Goal: Task Accomplishment & Management: Manage account settings

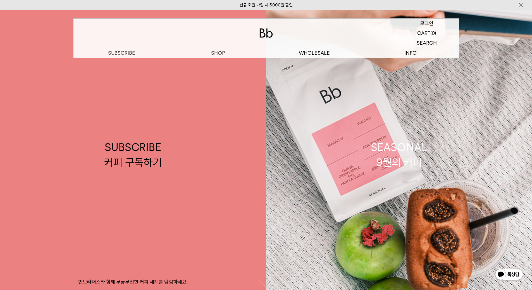
click at [437, 25] on div "LOGIN 로그인" at bounding box center [427, 23] width 64 height 10
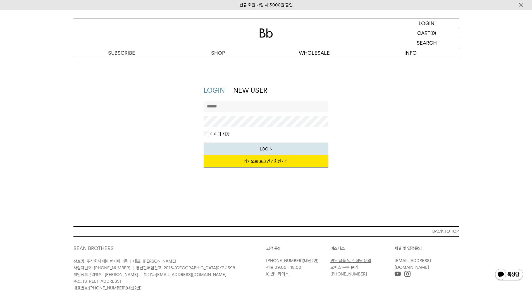
click at [261, 103] on input "text" at bounding box center [266, 106] width 125 height 11
type input "*"
type input "******"
click at [204, 143] on button "LOGIN" at bounding box center [266, 149] width 125 height 13
click at [268, 150] on button "LOGIN" at bounding box center [266, 149] width 125 height 13
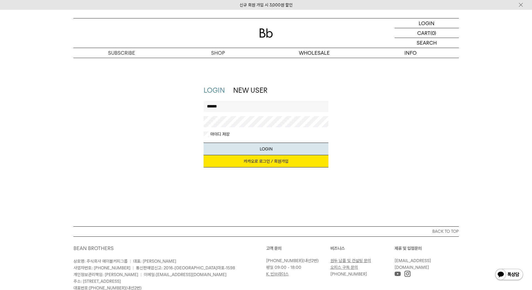
click at [175, 128] on div "LOGIN NEW USER 지금 가입하시면 3,000원 쿠폰과 매월 회원 전용 커피 혜택을 드려요. 카카오로 로그인 / 회원가입 아이디로 로그…" at bounding box center [266, 129] width 391 height 87
click at [204, 143] on button "LOGIN" at bounding box center [266, 149] width 125 height 13
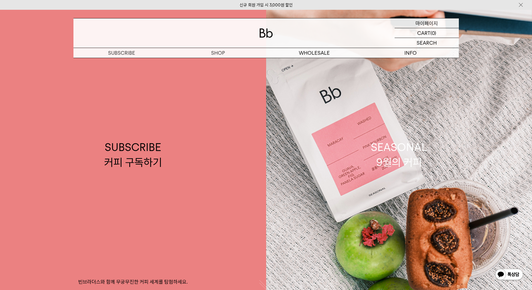
click at [434, 23] on p "마이페이지" at bounding box center [427, 23] width 22 height 10
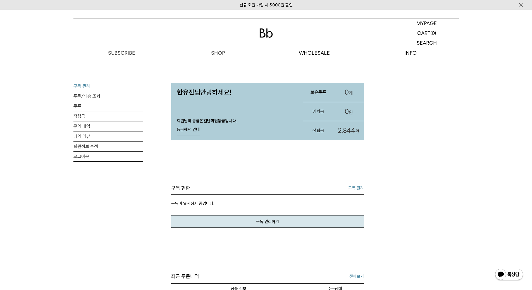
click at [92, 85] on link "구독 관리" at bounding box center [109, 86] width 70 height 10
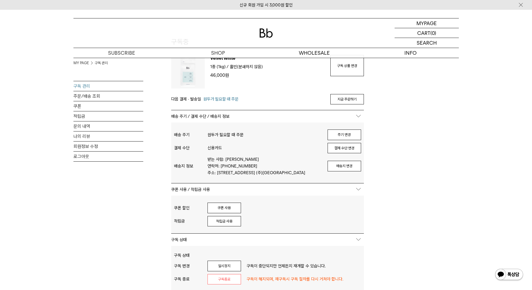
scroll to position [56, 0]
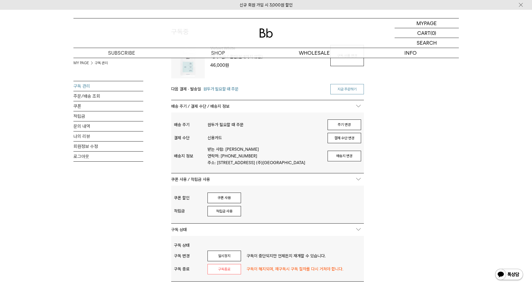
click at [345, 87] on link "지금 주문하기" at bounding box center [348, 89] width 34 height 11
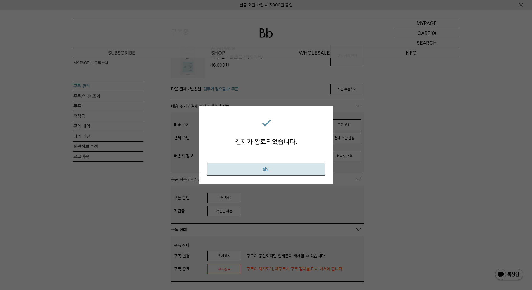
click at [287, 169] on button "확인" at bounding box center [266, 169] width 117 height 13
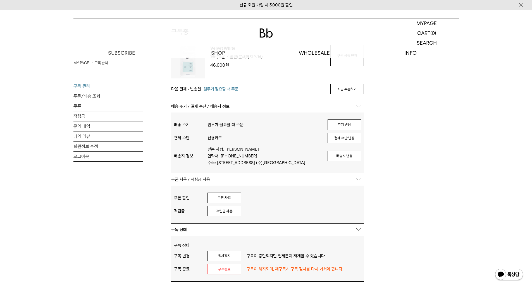
click at [477, 156] on div "MY PAGE 구독 관리 구독 관리 주문/배송 조회 쿠폰 적립금 문의 내역 나의 리뷰 회원정보 수정 로그아웃 구독중 구독 번호 : 44423 …" at bounding box center [266, 193] width 532 height 382
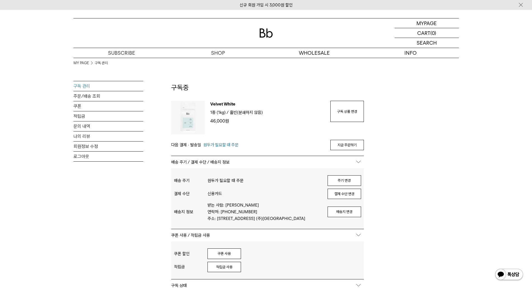
drag, startPoint x: 49, startPoint y: 106, endPoint x: 104, endPoint y: 60, distance: 71.9
click at [48, 105] on div "MY PAGE 구독 관리 구독 관리 주문/배송 조회 쿠폰 적립금 문의 내역 나의 리뷰 회원정보 수정 로그아웃 구독중 구독 번호 : 44423 …" at bounding box center [266, 249] width 532 height 382
click at [264, 34] on img at bounding box center [266, 33] width 13 height 9
